Goal: Task Accomplishment & Management: Manage account settings

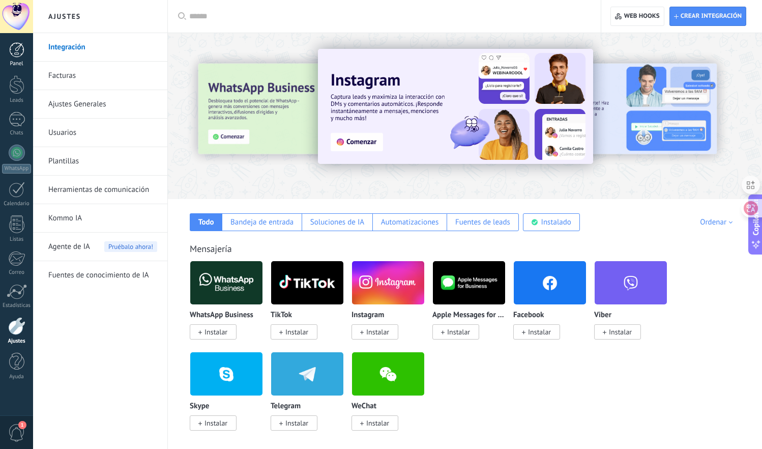
click at [24, 50] on div at bounding box center [16, 49] width 15 height 15
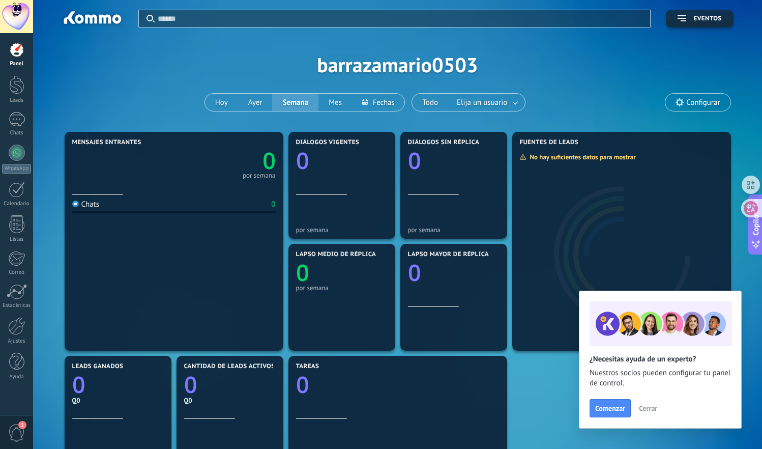
click at [19, 423] on span "1" at bounding box center [22, 425] width 8 height 8
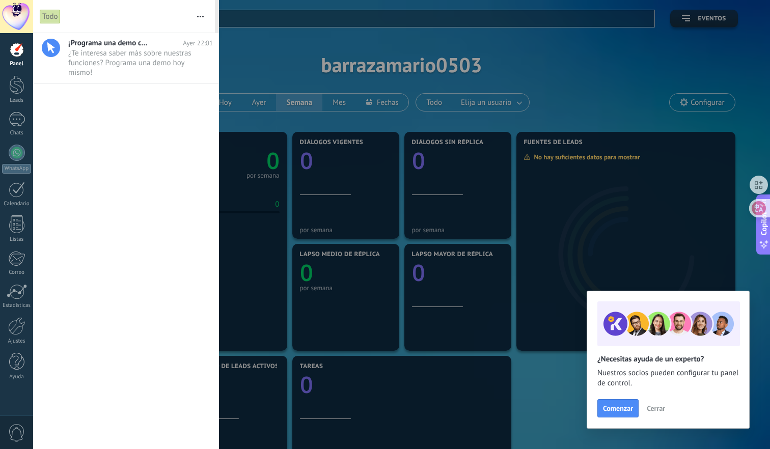
click at [9, 57] on div at bounding box center [16, 49] width 15 height 15
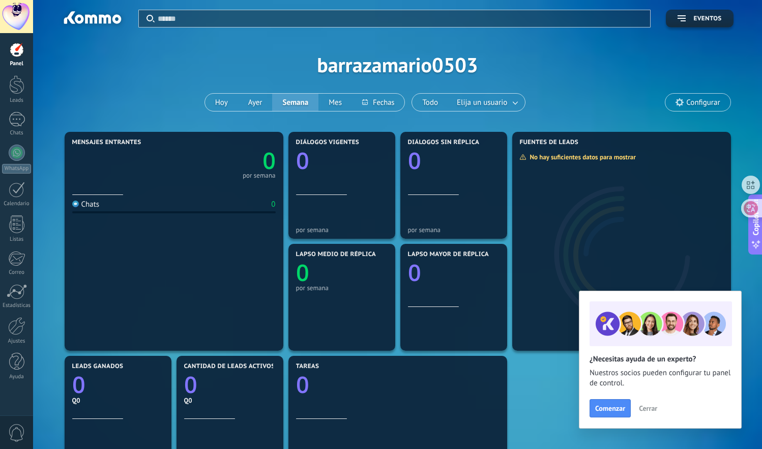
click at [692, 27] on div "Aplicar Eventos barrazamario0503 [DATE] [DATE] Semana Mes Todo Elija un usuario…" at bounding box center [397, 64] width 699 height 129
click at [26, 322] on link "Ajustes" at bounding box center [16, 330] width 33 height 27
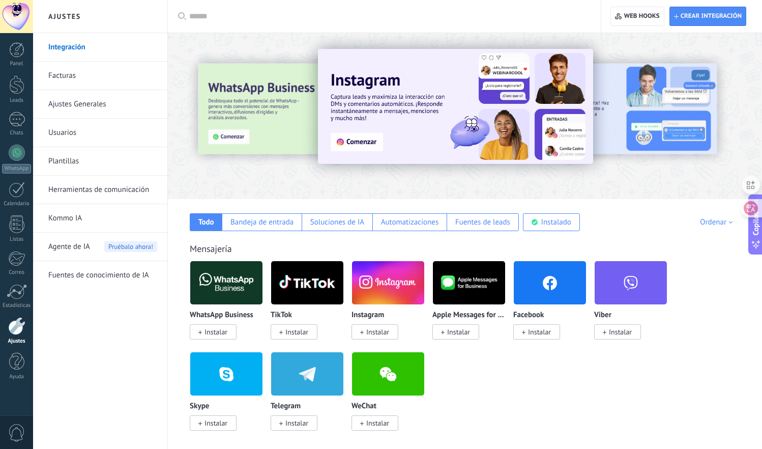
click at [100, 78] on link "Facturas" at bounding box center [102, 76] width 109 height 29
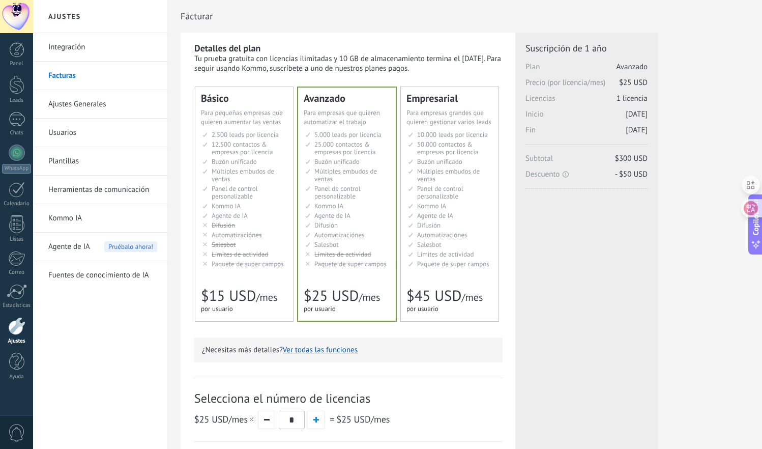
click at [315, 347] on button "Ver todas las funciones" at bounding box center [320, 350] width 75 height 10
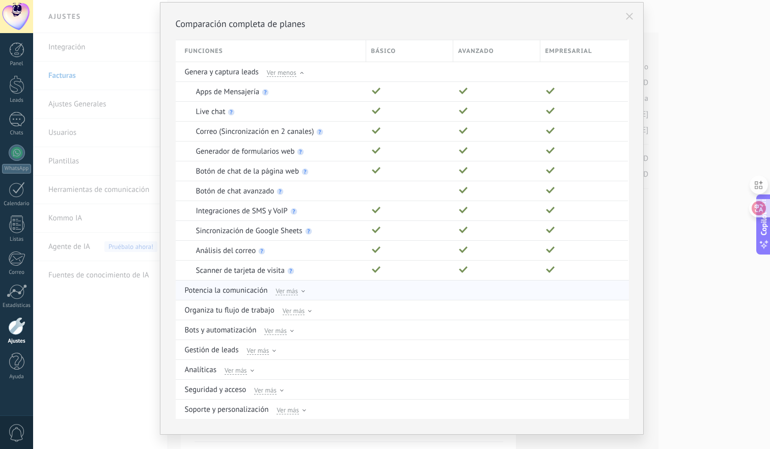
scroll to position [44, 0]
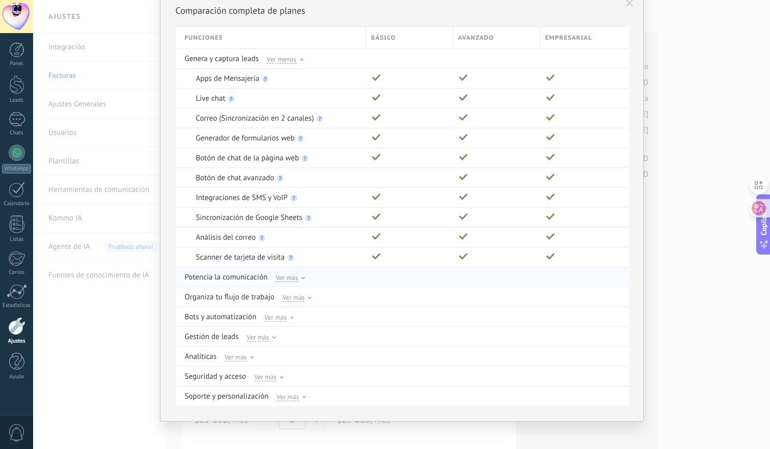
click at [301, 278] on icon at bounding box center [303, 278] width 4 height 2
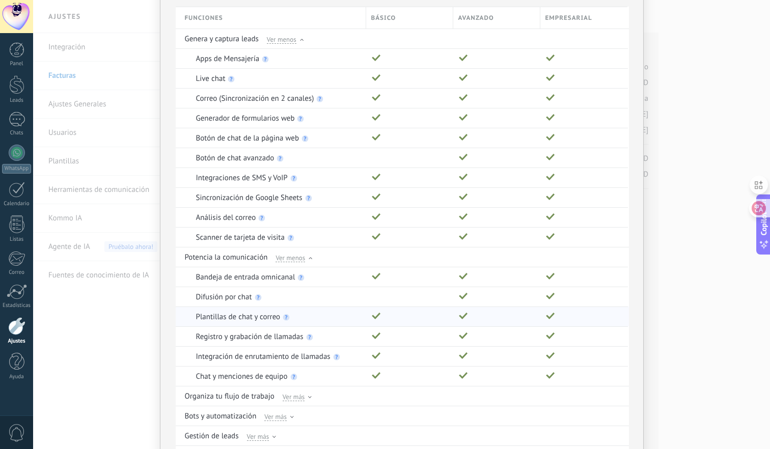
scroll to position [71, 0]
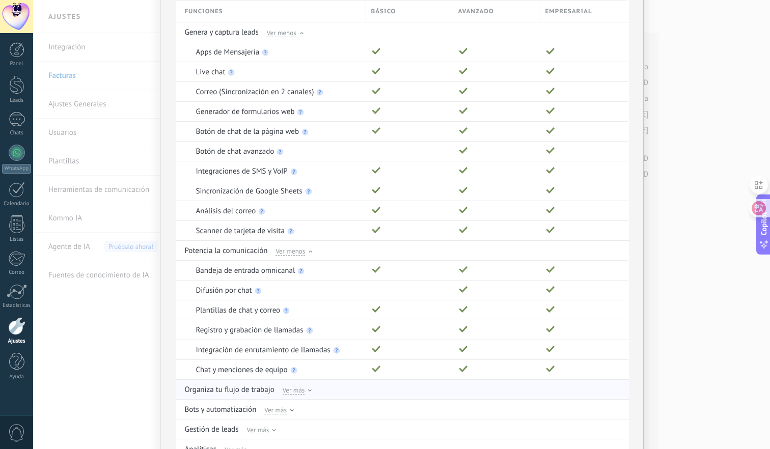
click at [301, 389] on span "Ver más" at bounding box center [293, 389] width 22 height 9
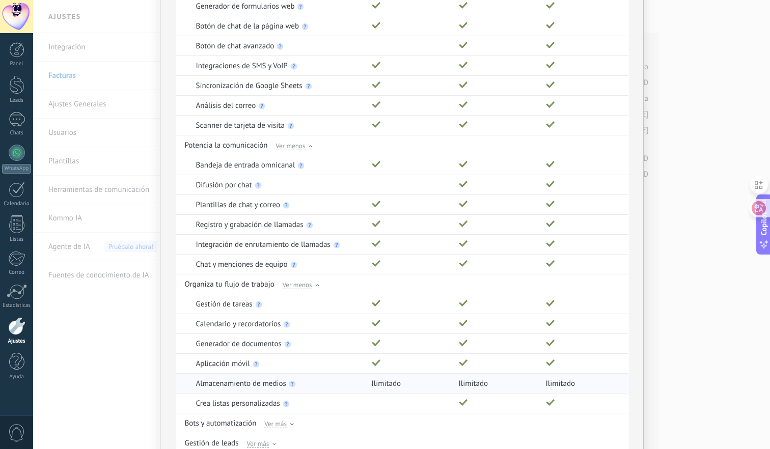
scroll to position [202, 0]
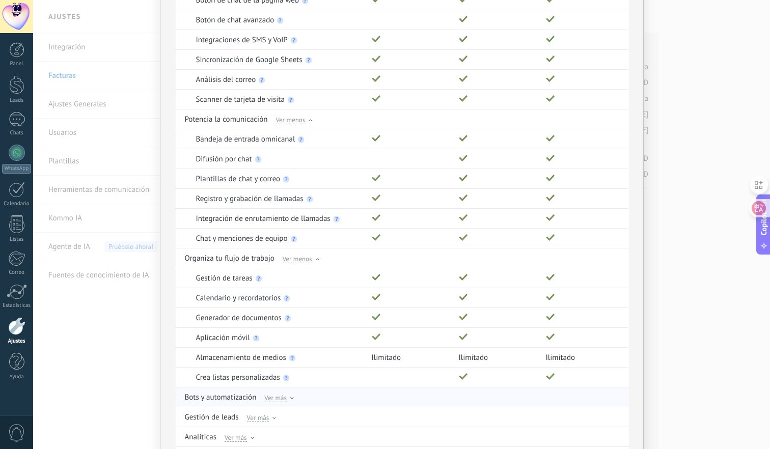
click at [289, 393] on div "Ver más" at bounding box center [279, 396] width 30 height 9
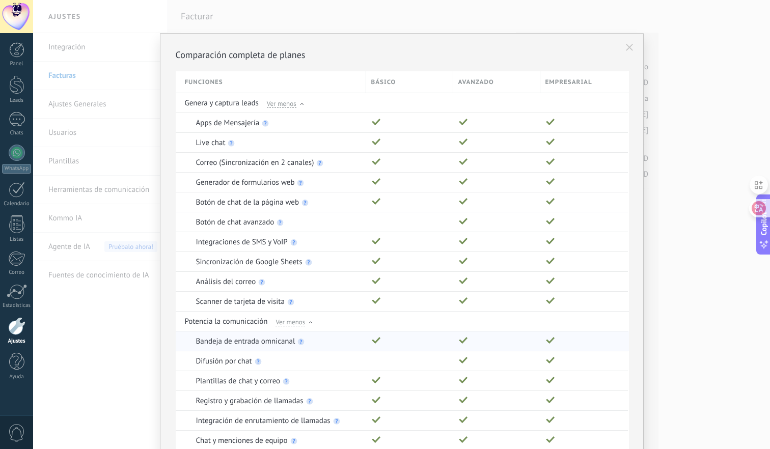
scroll to position [467, 0]
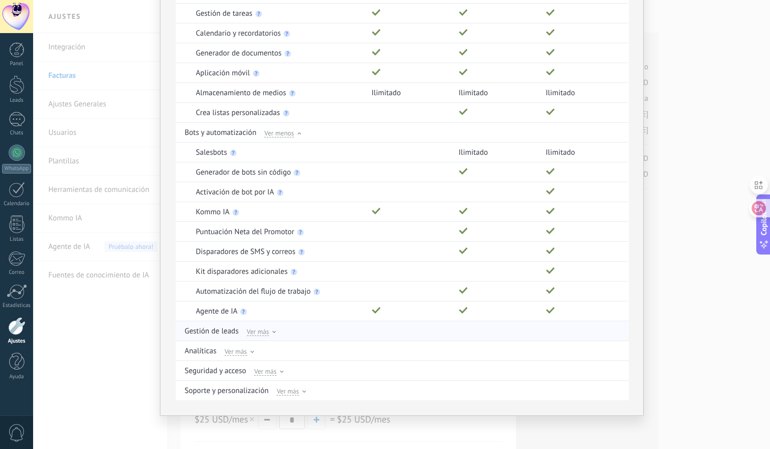
click at [271, 329] on div "Ver más" at bounding box center [262, 330] width 30 height 9
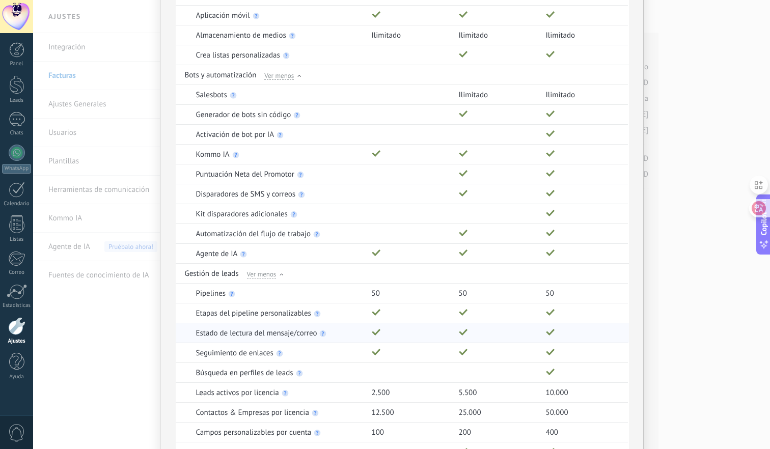
scroll to position [620, 0]
